Goal: Transaction & Acquisition: Purchase product/service

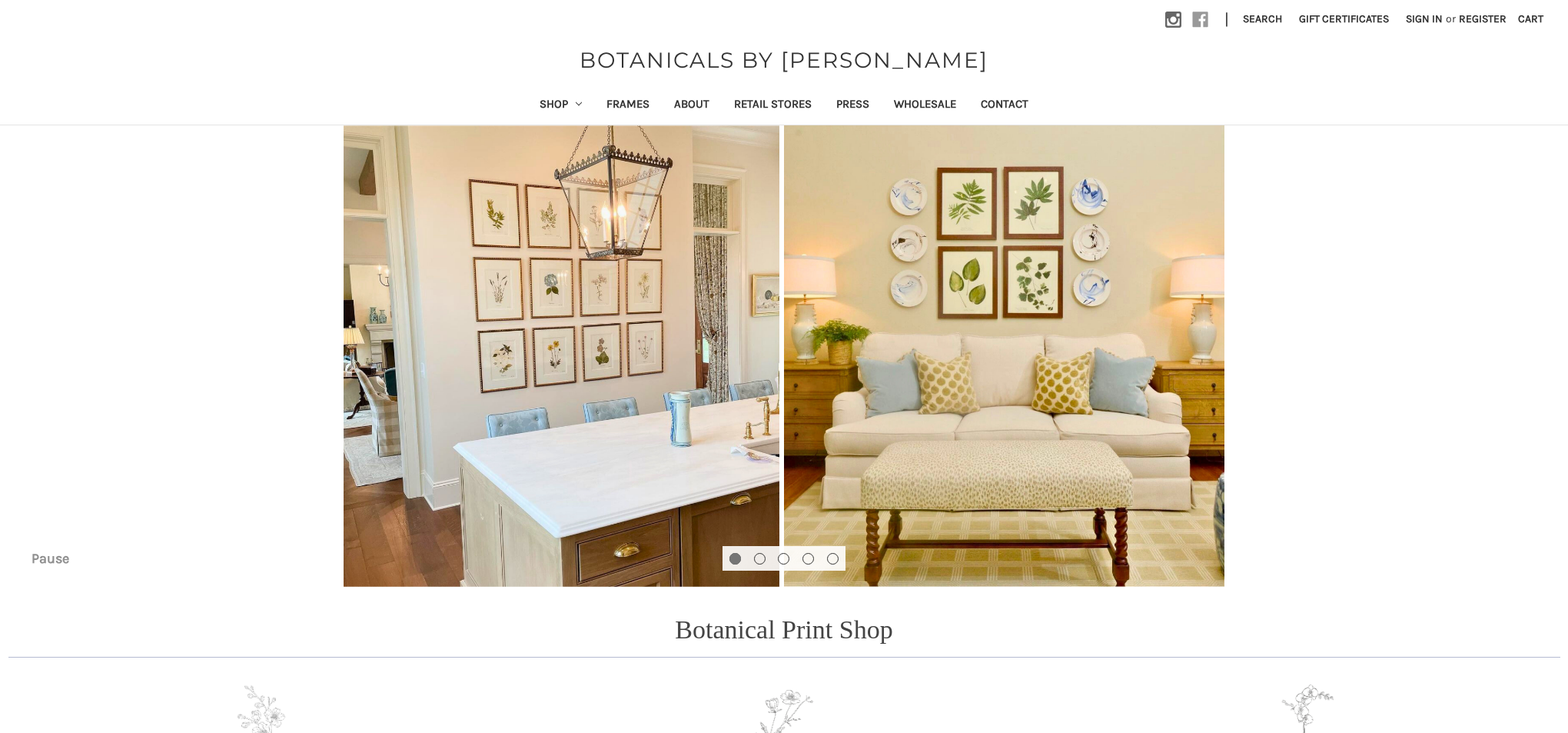
click at [1193, 19] on use at bounding box center [1201, 19] width 16 height 16
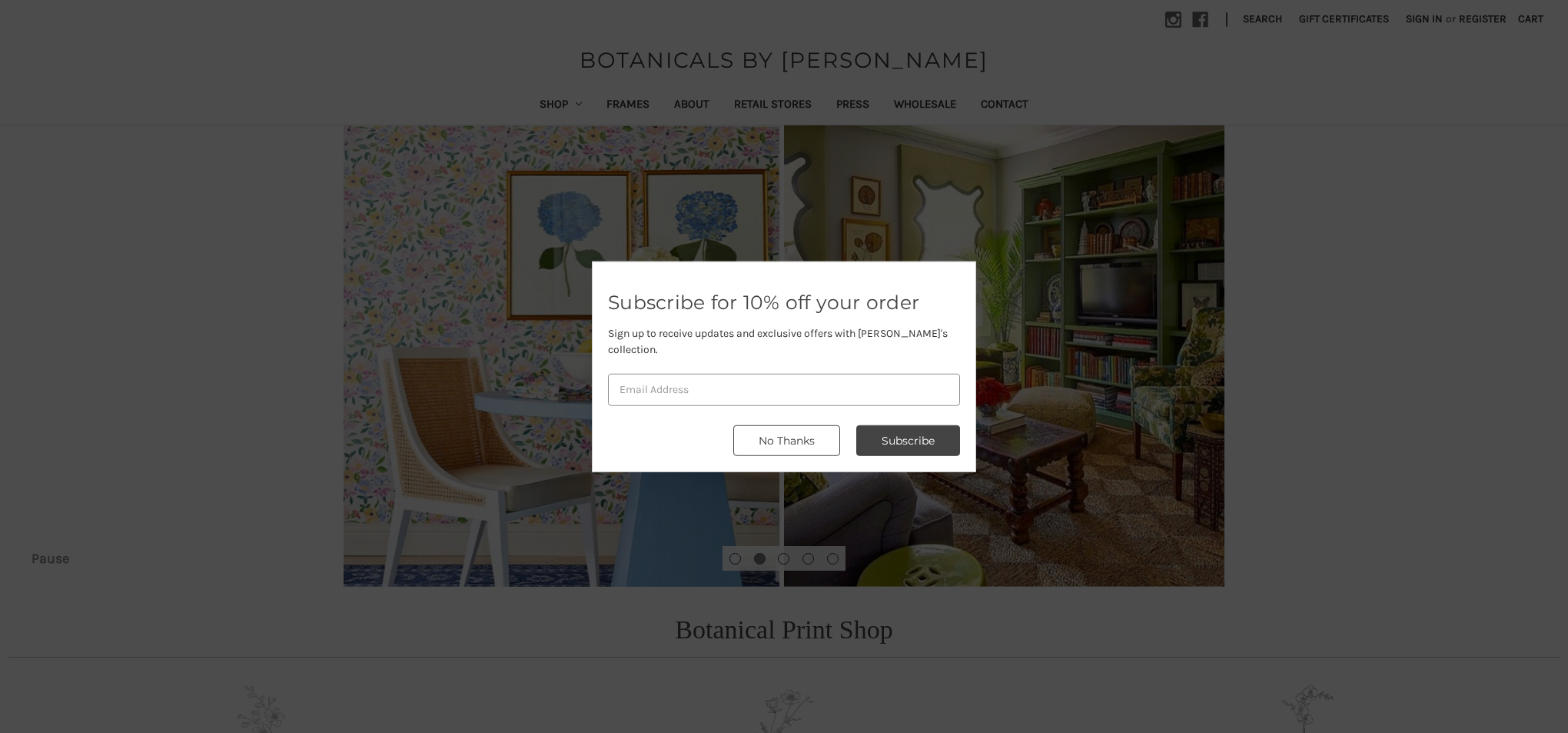
click at [765, 426] on button "No Thanks" at bounding box center [786, 440] width 107 height 31
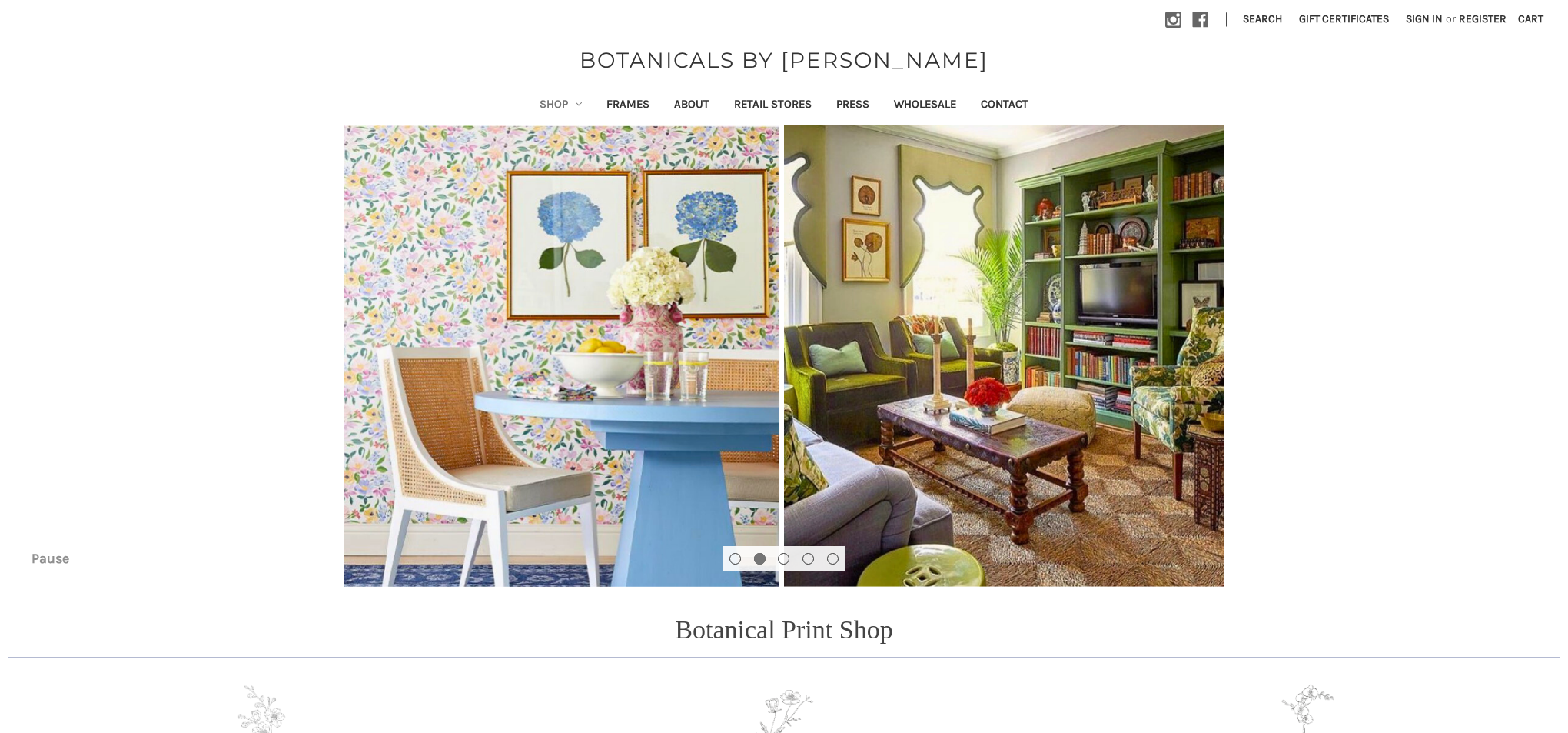
click at [531, 101] on link "Shop" at bounding box center [560, 106] width 68 height 38
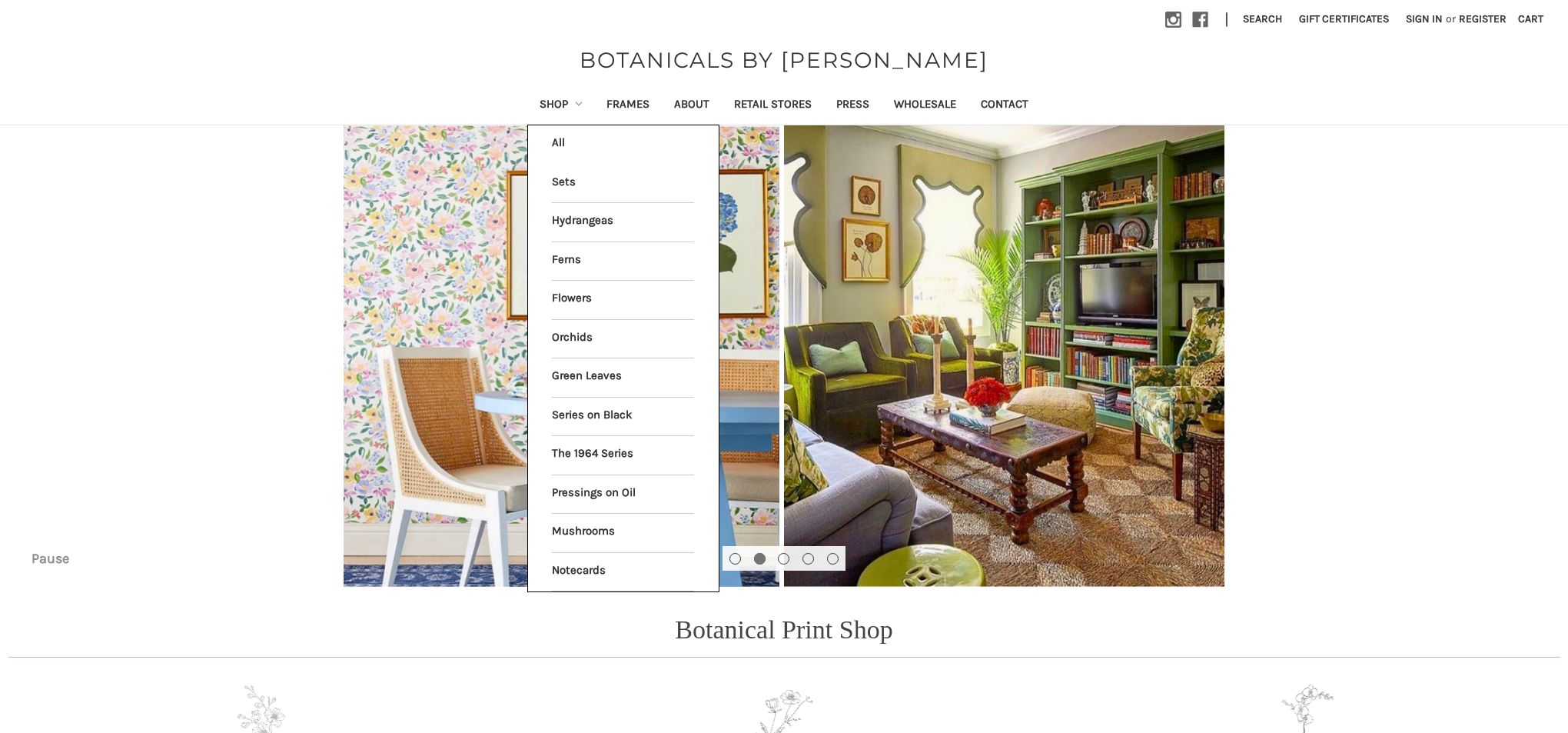
click at [1283, 240] on img "Slide number 2" at bounding box center [784, 355] width 1568 height 461
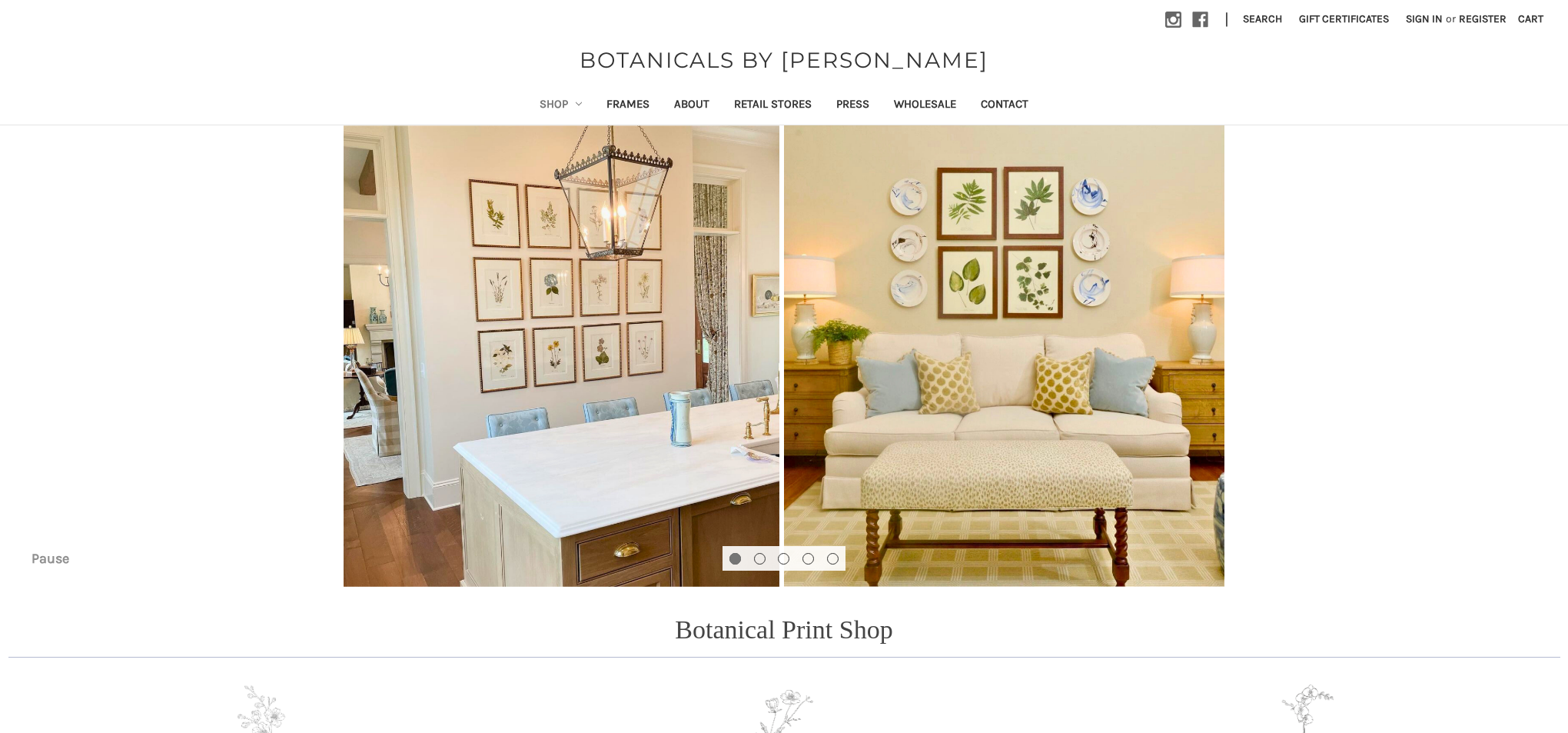
click at [546, 106] on link "Shop" at bounding box center [560, 106] width 68 height 38
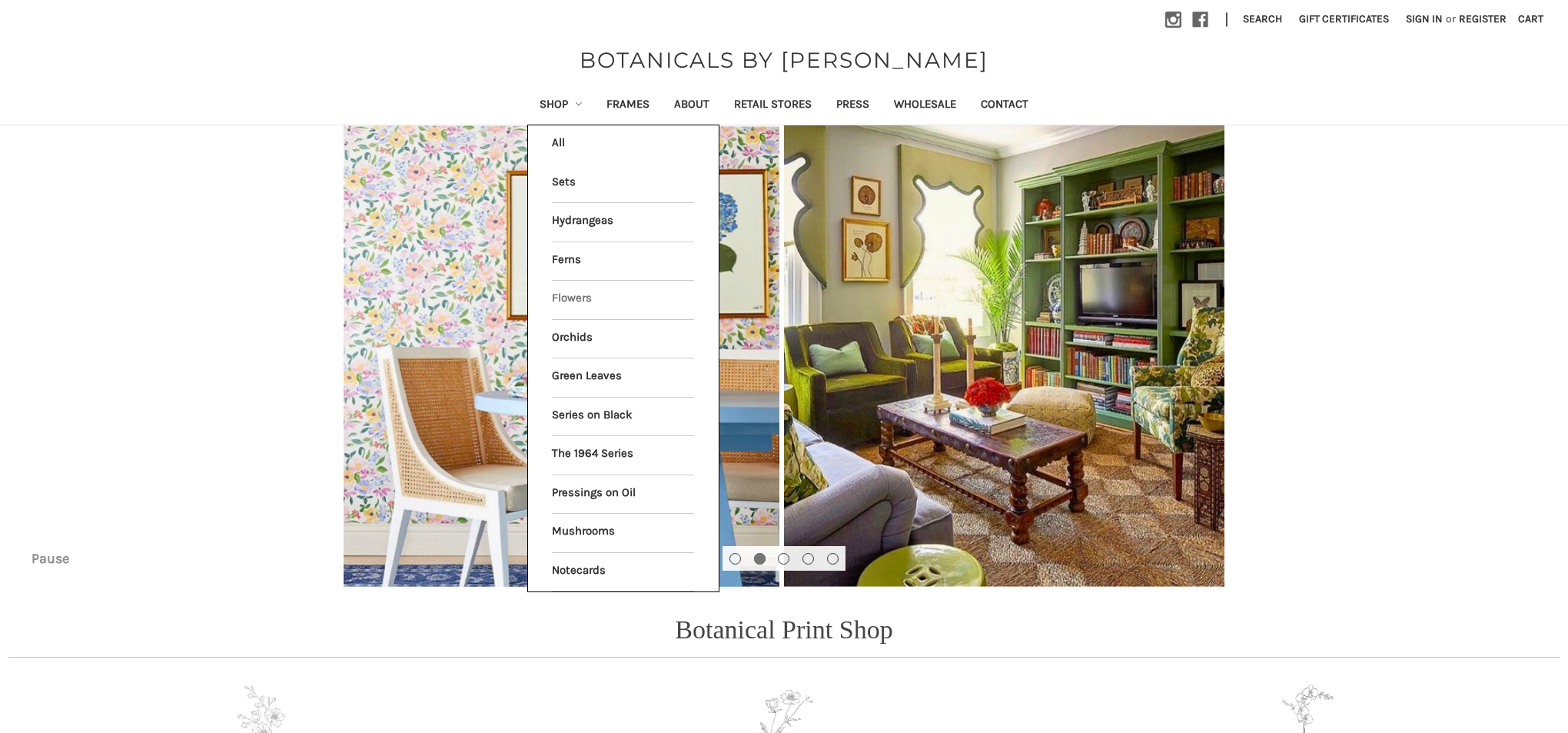
click at [559, 293] on link "Flowers" at bounding box center [623, 299] width 142 height 38
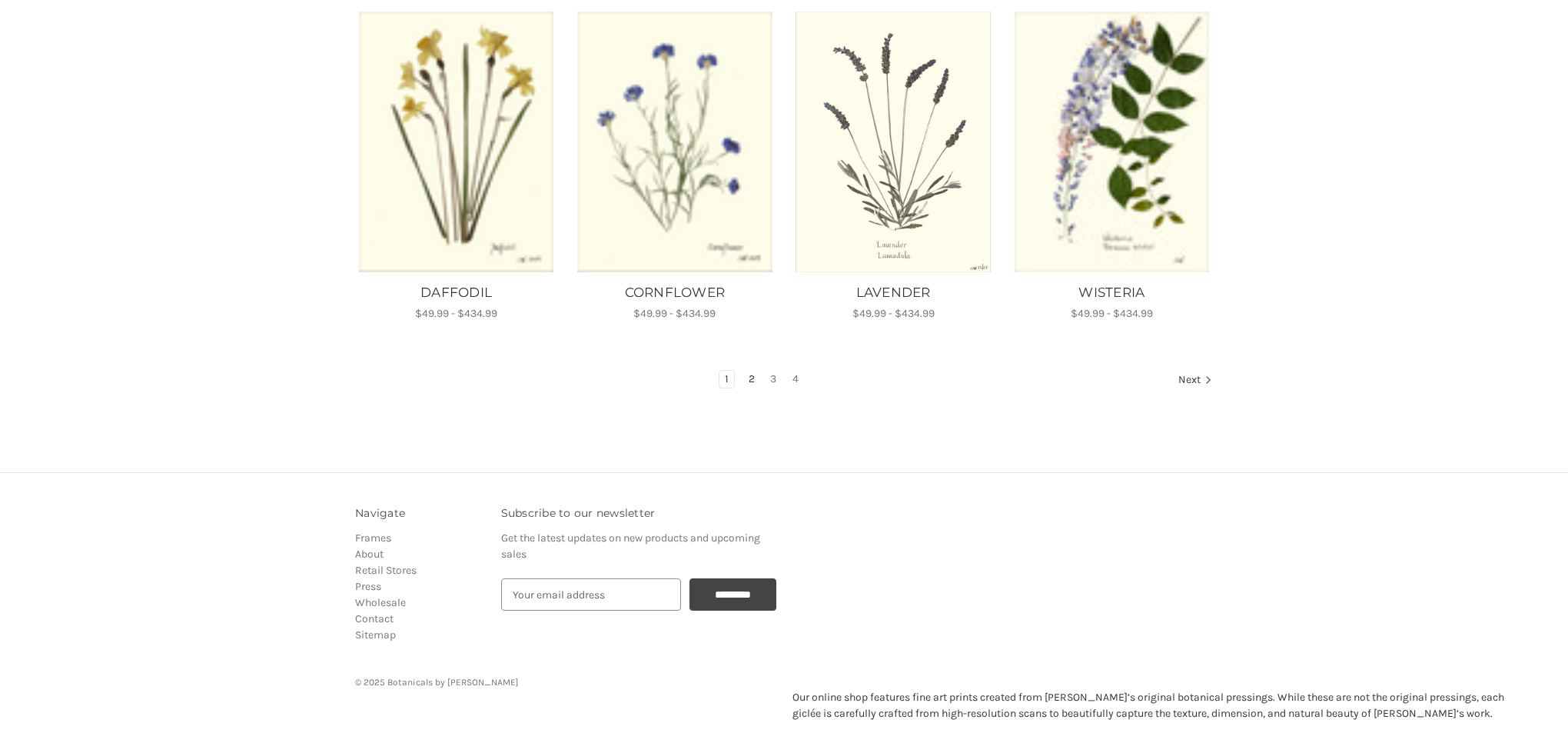
scroll to position [996, 0]
click at [749, 371] on link "2" at bounding box center [752, 379] width 17 height 17
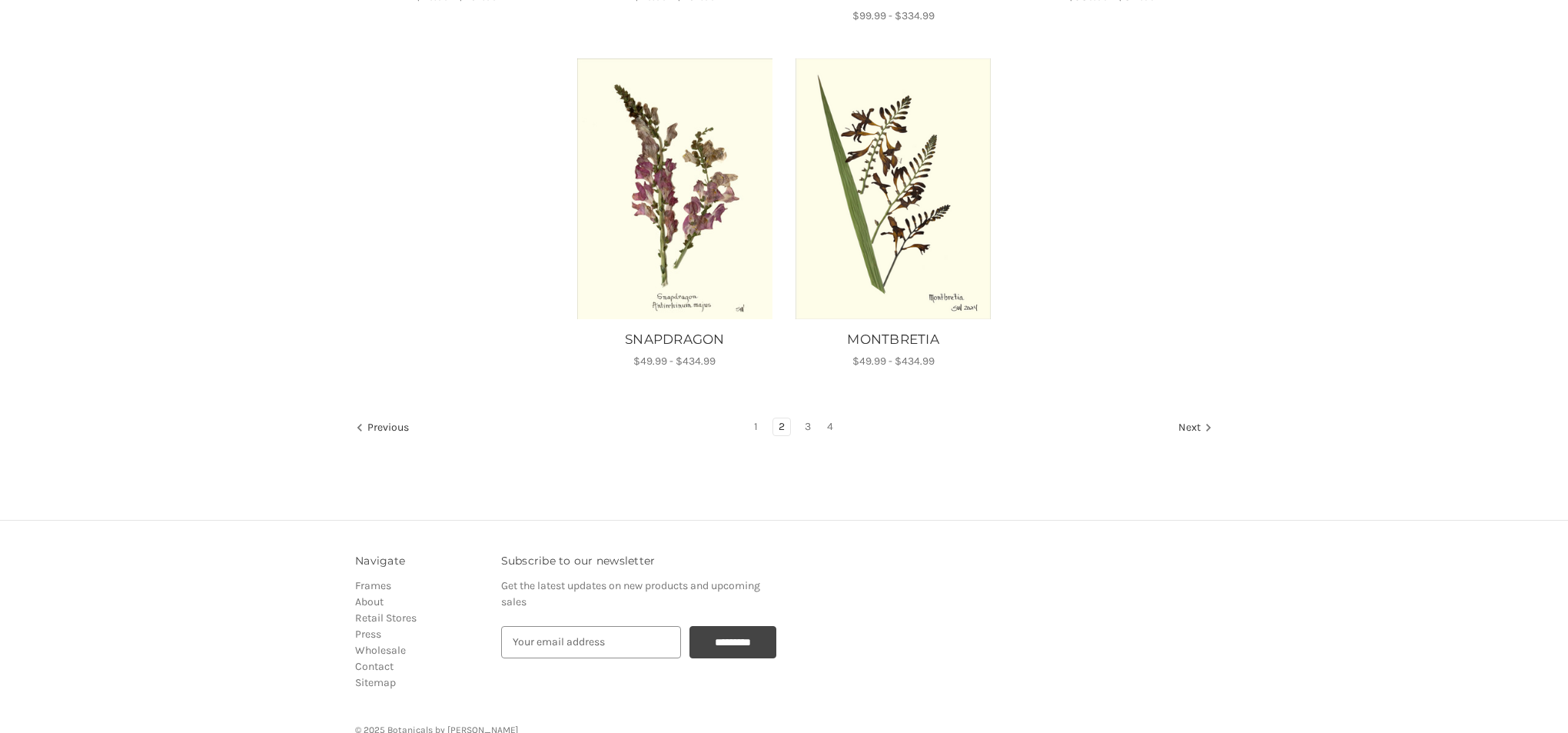
scroll to position [1296, 0]
click at [808, 420] on link "3" at bounding box center [808, 424] width 17 height 17
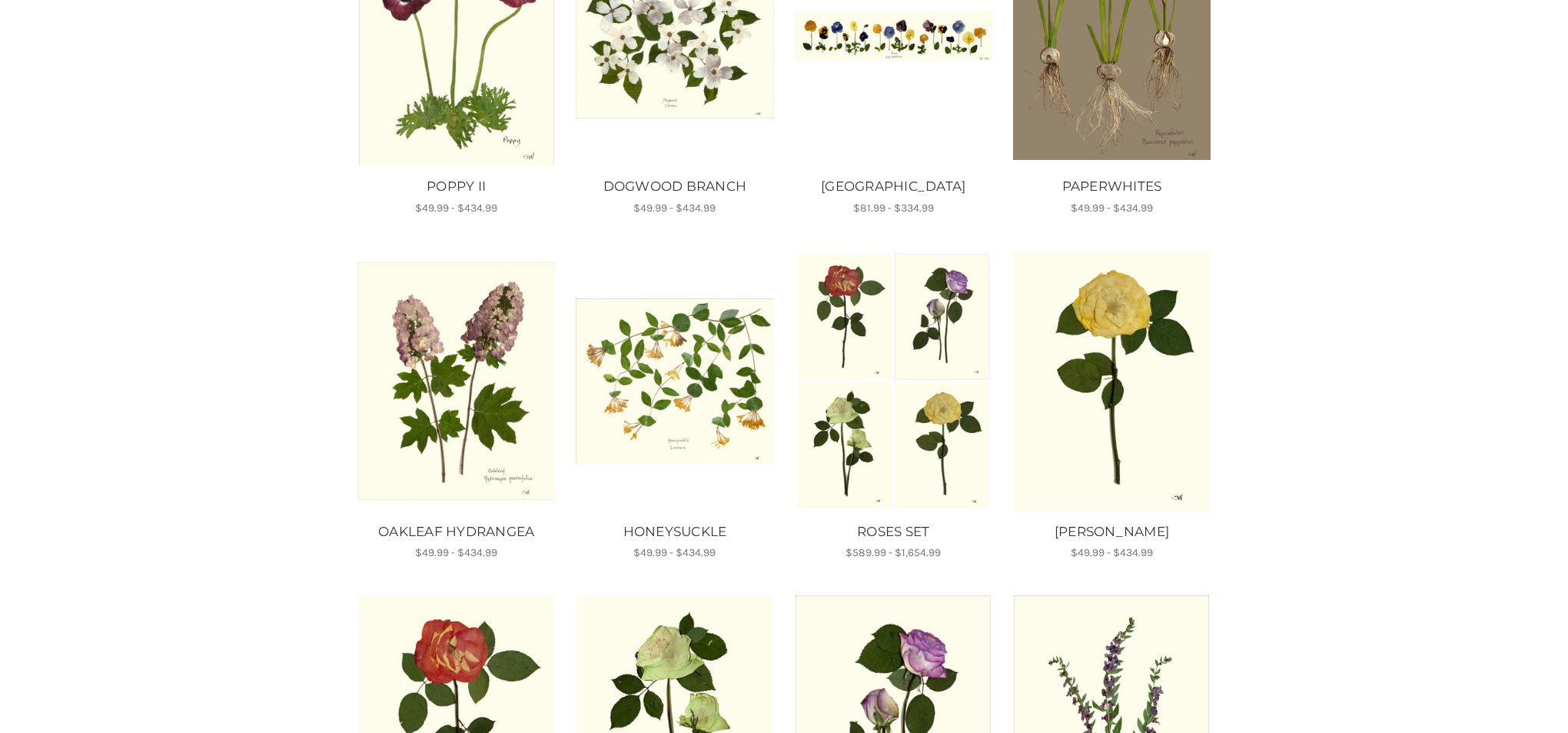
scroll to position [392, 0]
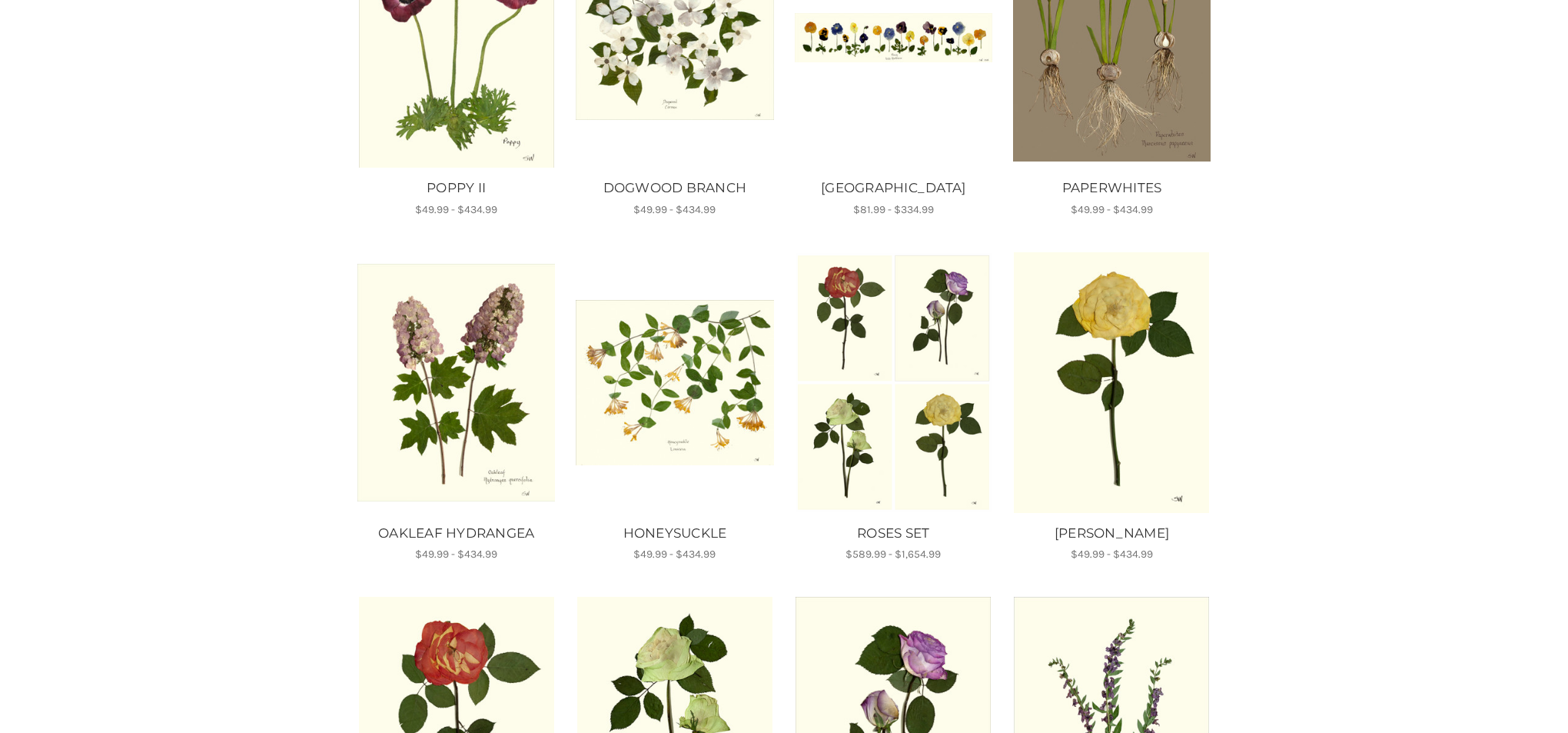
click at [1136, 396] on img "ROSE IV, Price range from $49.99 to $434.99\a\a" at bounding box center [1112, 382] width 198 height 261
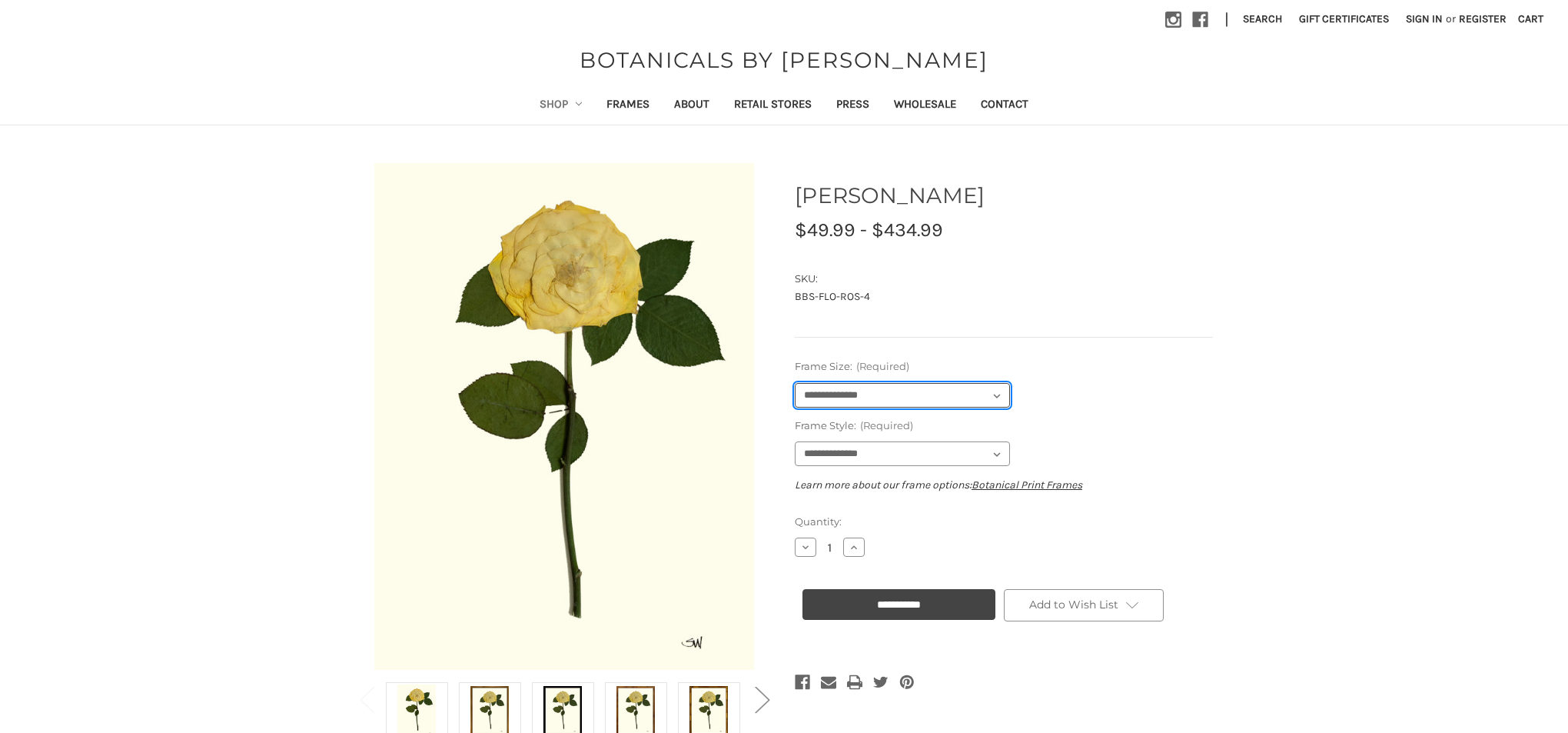
select select "****"
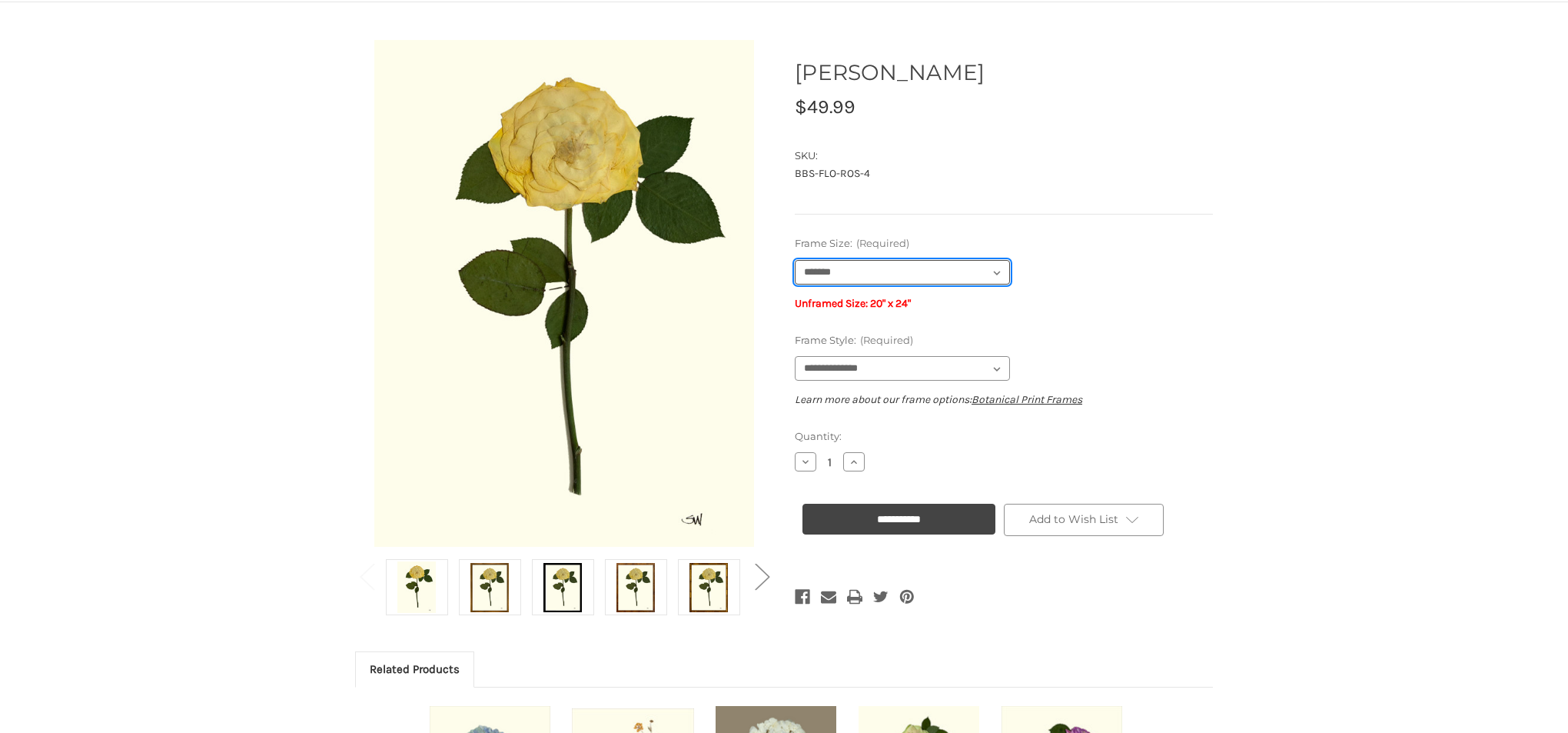
scroll to position [126, 0]
